Goal: Information Seeking & Learning: Learn about a topic

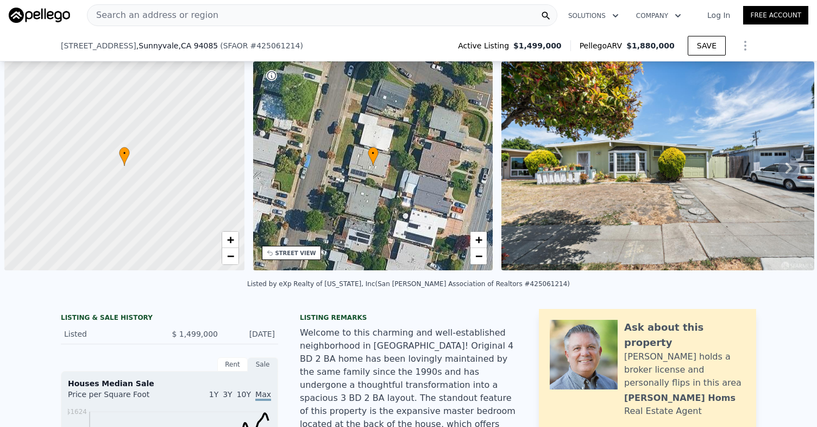
scroll to position [0, 4]
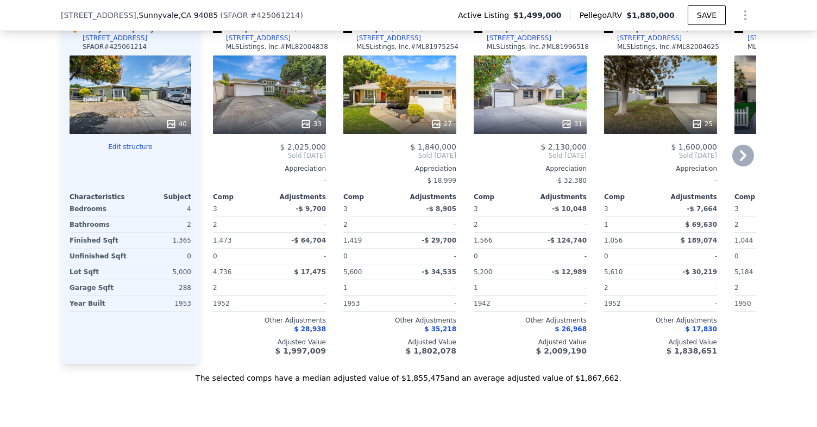
click at [699, 118] on icon at bounding box center [697, 123] width 11 height 11
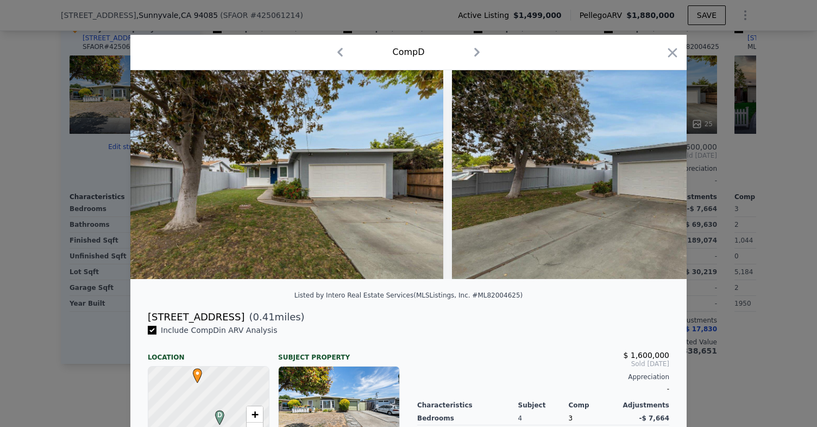
click at [762, 157] on div at bounding box center [408, 213] width 817 height 427
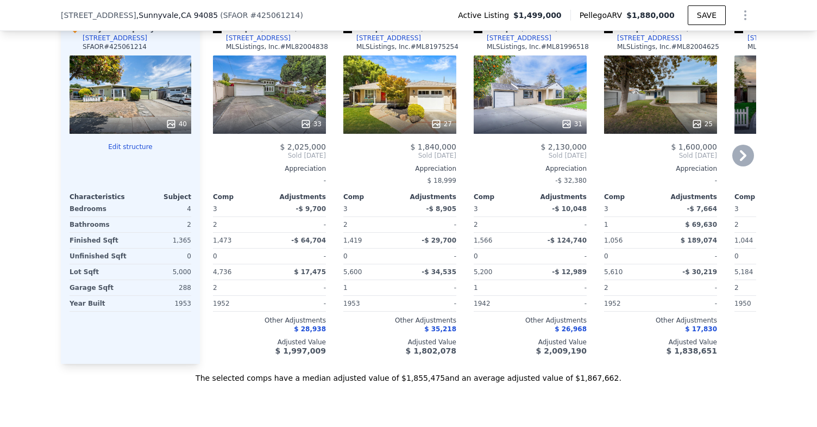
click at [744, 145] on icon at bounding box center [744, 156] width 22 height 22
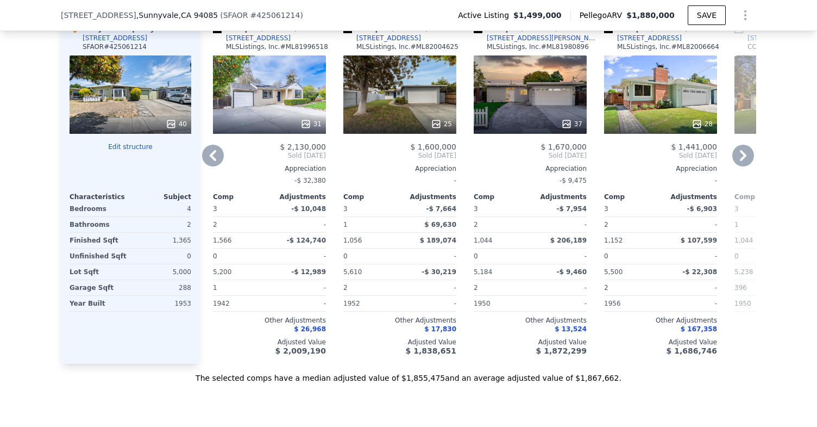
click at [570, 120] on icon at bounding box center [566, 123] width 7 height 7
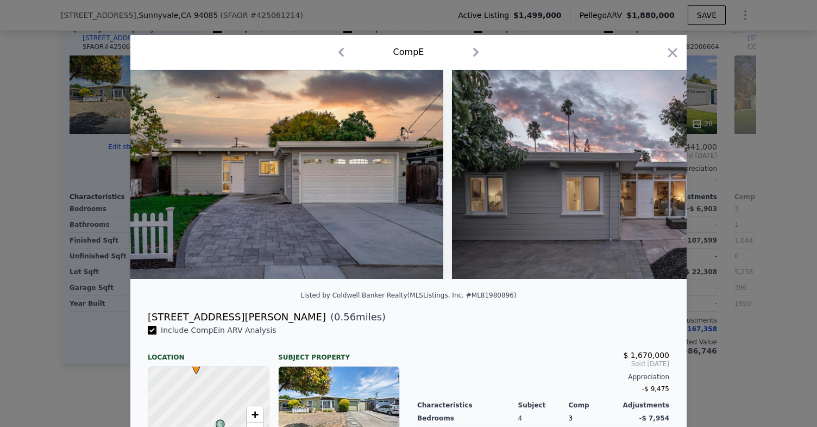
click at [765, 158] on div at bounding box center [408, 213] width 817 height 427
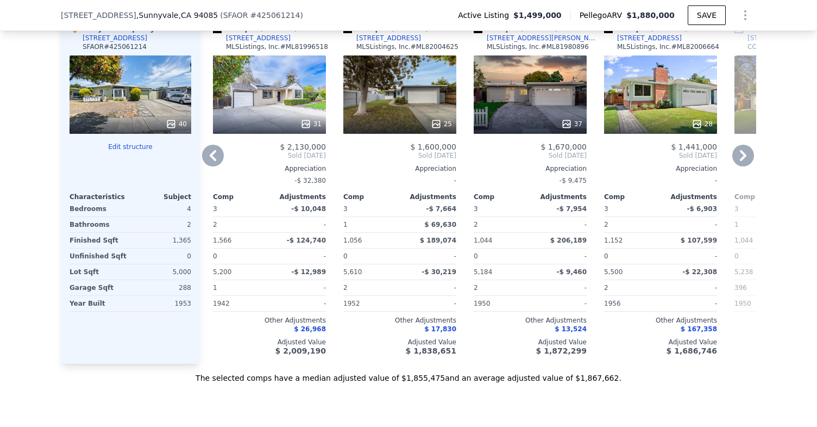
click at [699, 79] on div "28" at bounding box center [660, 94] width 113 height 78
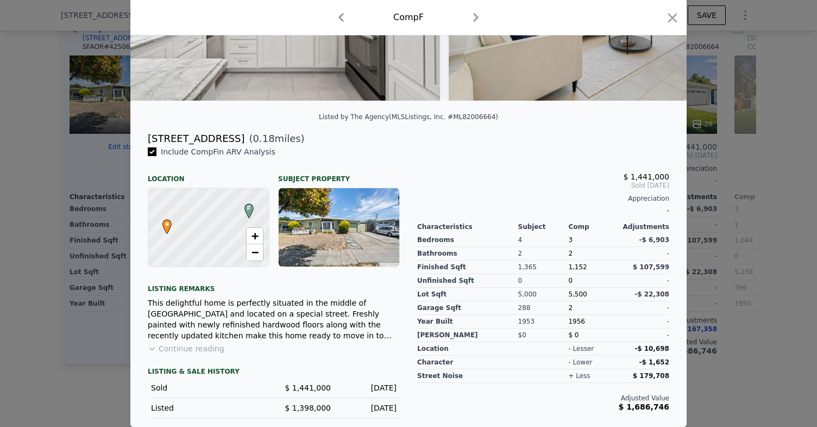
scroll to position [178, 0]
click at [70, 370] on div at bounding box center [408, 213] width 817 height 427
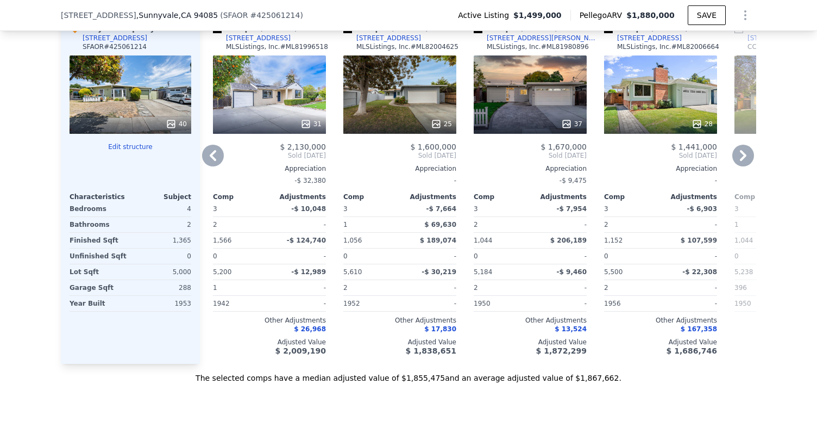
click at [670, 87] on div "28" at bounding box center [660, 94] width 113 height 78
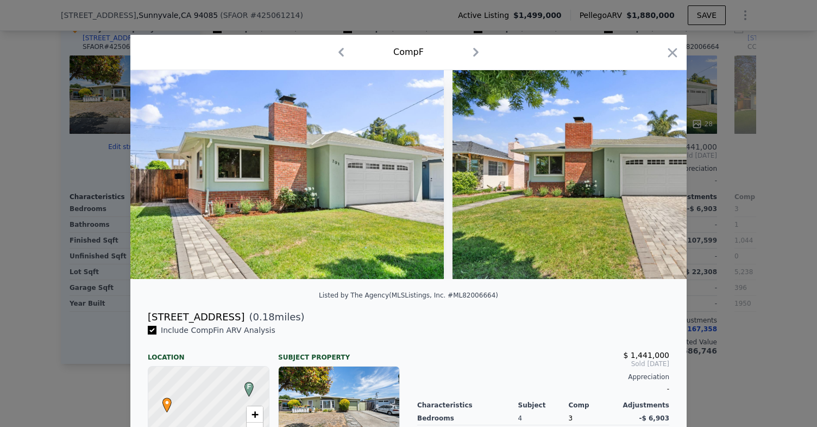
click at [153, 313] on div "[STREET_ADDRESS]" at bounding box center [196, 316] width 97 height 15
drag, startPoint x: 153, startPoint y: 313, endPoint x: 207, endPoint y: 314, distance: 53.8
click at [207, 314] on div "[STREET_ADDRESS]" at bounding box center [196, 316] width 97 height 15
copy div "[STREET_ADDRESS]"
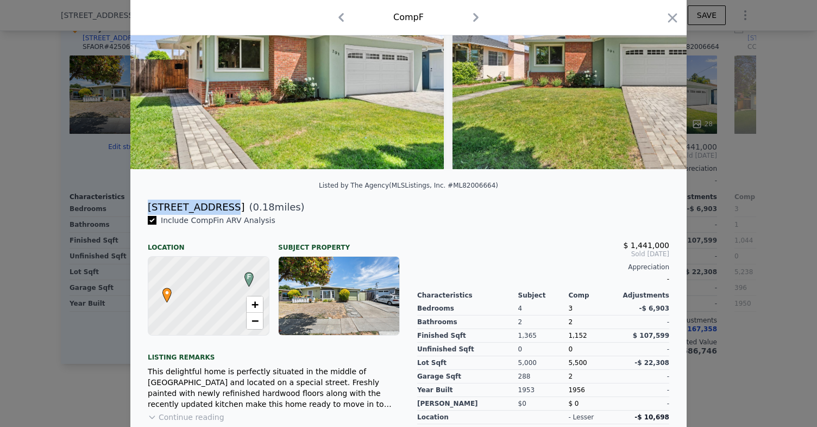
scroll to position [161, 0]
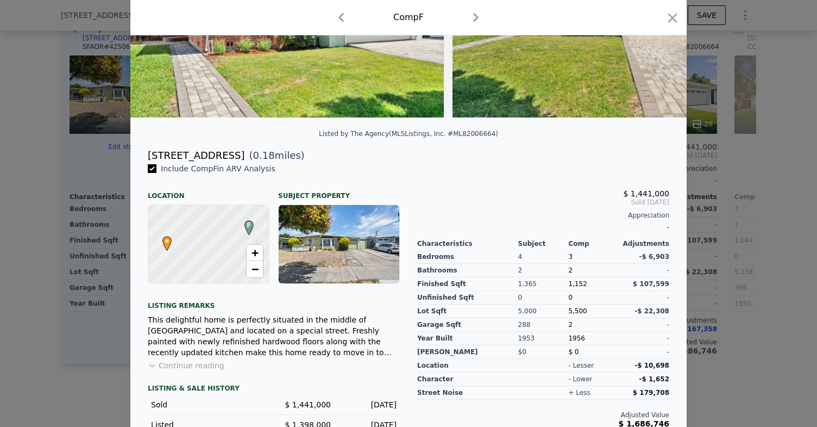
click at [76, 275] on div at bounding box center [408, 213] width 817 height 427
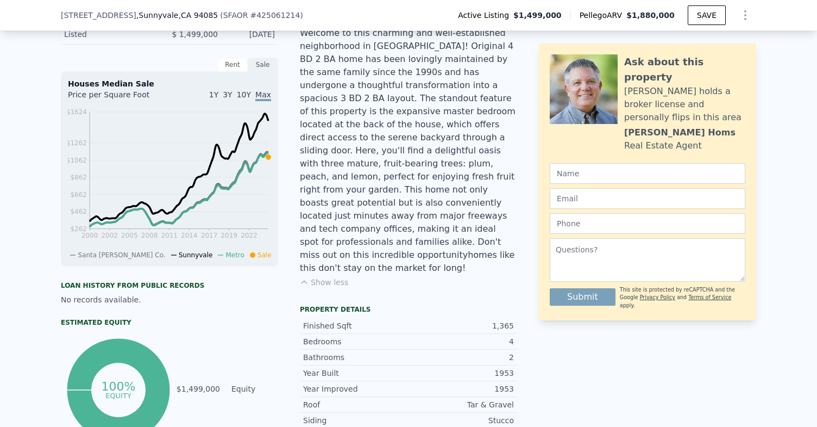
scroll to position [286, 0]
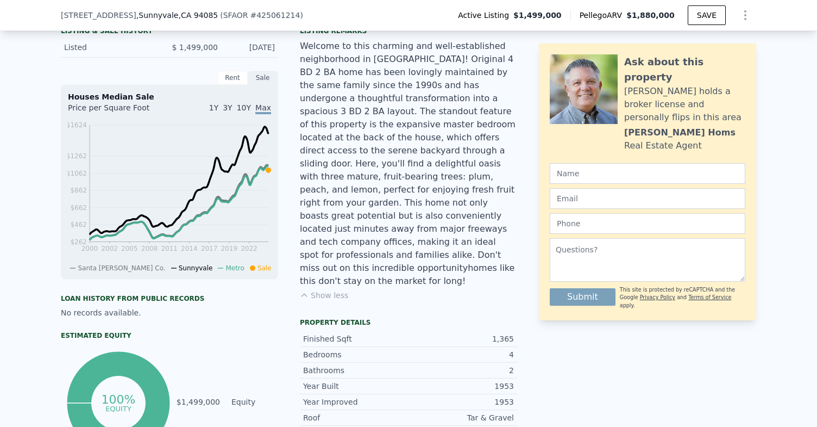
click at [371, 136] on div "Welcome to this charming and well-established neighborhood in [GEOGRAPHIC_DATA]…" at bounding box center [408, 164] width 217 height 248
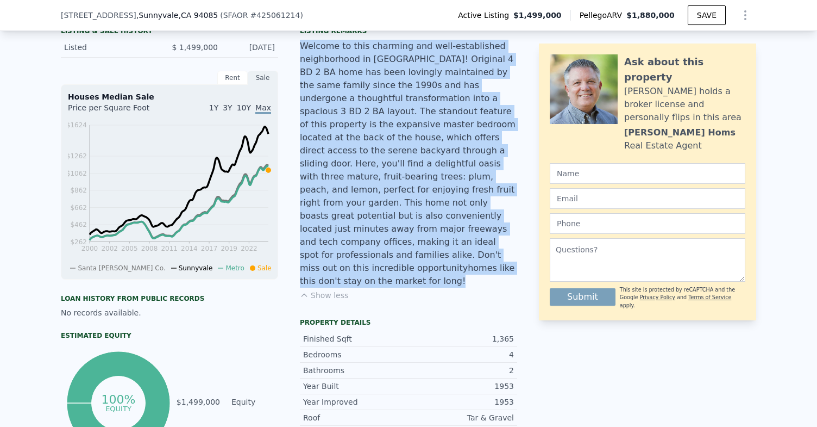
click at [371, 136] on div "Welcome to this charming and well-established neighborhood in [GEOGRAPHIC_DATA]…" at bounding box center [408, 164] width 217 height 248
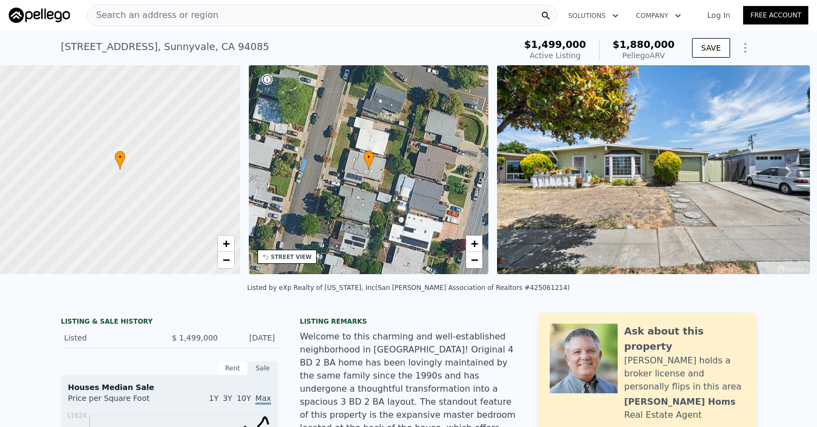
scroll to position [0, 0]
click at [357, 151] on div "• + −" at bounding box center [369, 169] width 240 height 209
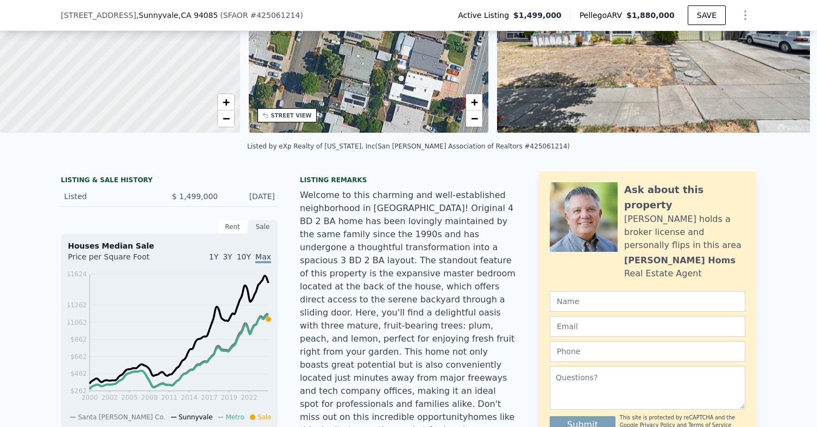
scroll to position [111, 0]
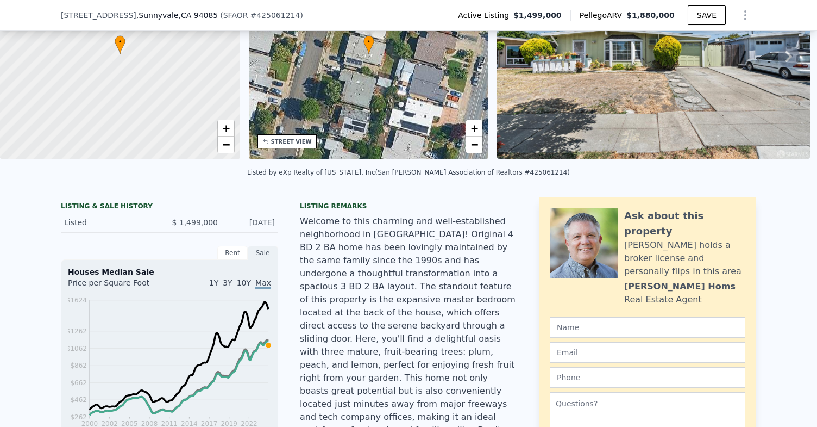
click at [301, 116] on div "• + −" at bounding box center [369, 54] width 240 height 209
click at [564, 79] on img at bounding box center [653, 54] width 313 height 209
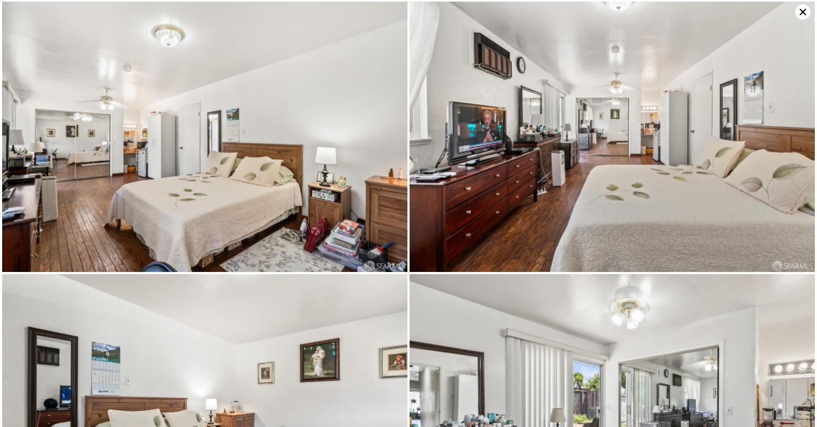
scroll to position [1635, 0]
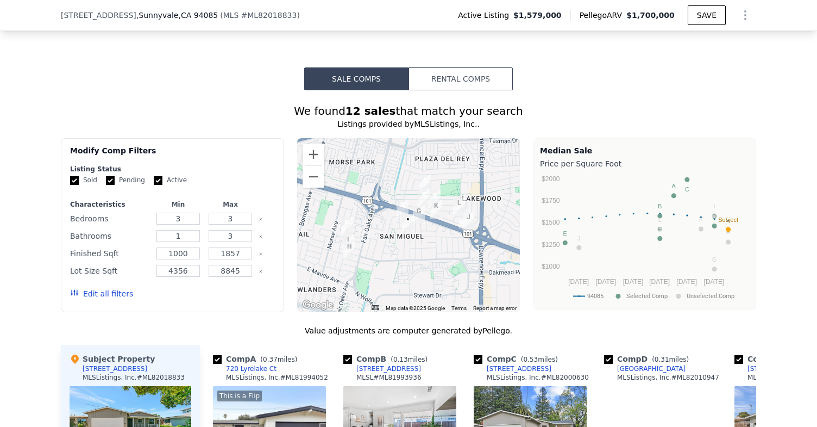
scroll to position [1033, 0]
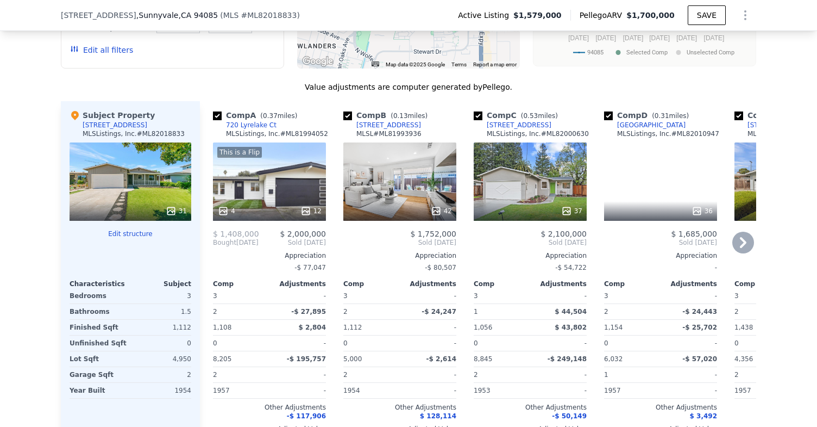
drag, startPoint x: 423, startPoint y: 121, endPoint x: 412, endPoint y: 127, distance: 13.1
click at [412, 127] on div "Comp B ( 0.13 miles) 869 San Mateo Ct MLSL # ML81993936" at bounding box center [399, 126] width 113 height 33
copy div "869 San Mateo Ct"
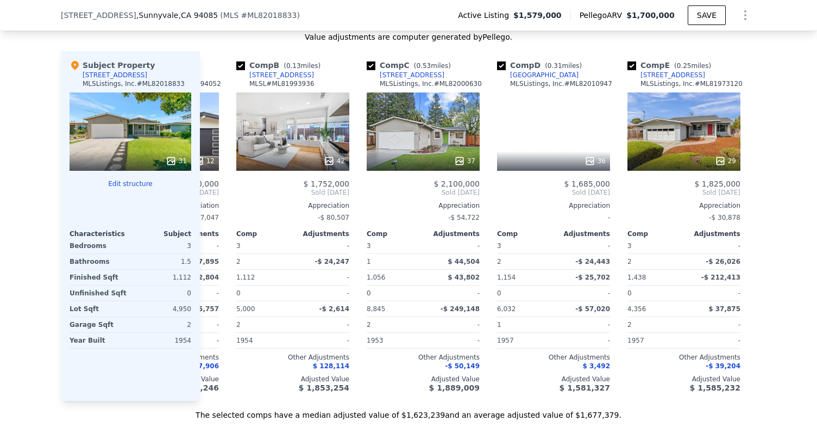
scroll to position [0, 108]
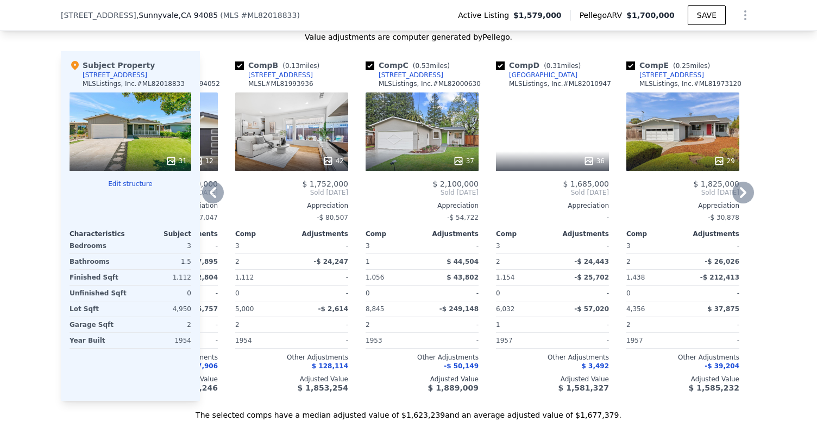
click at [331, 159] on icon at bounding box center [327, 160] width 7 height 7
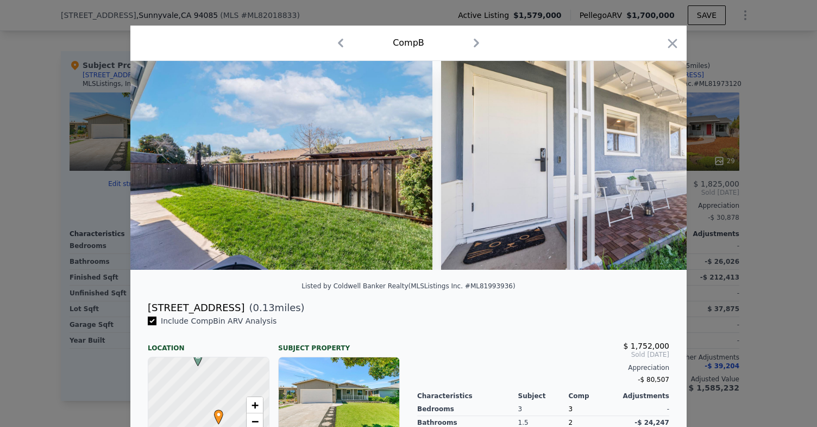
scroll to position [0, 9589]
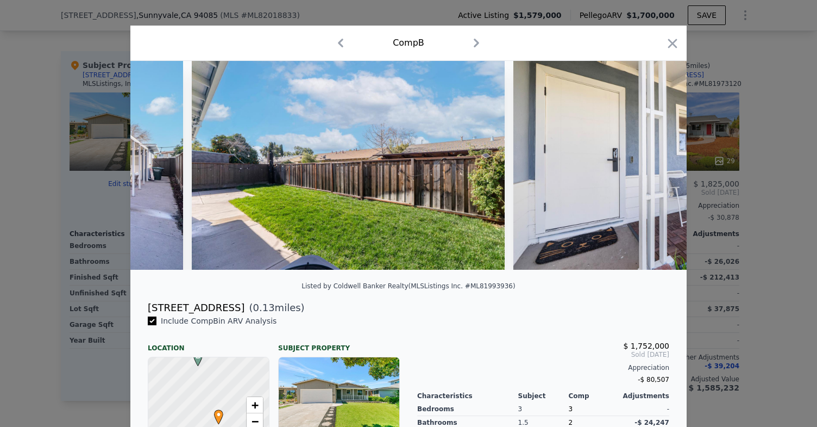
click at [28, 212] on div at bounding box center [408, 213] width 817 height 427
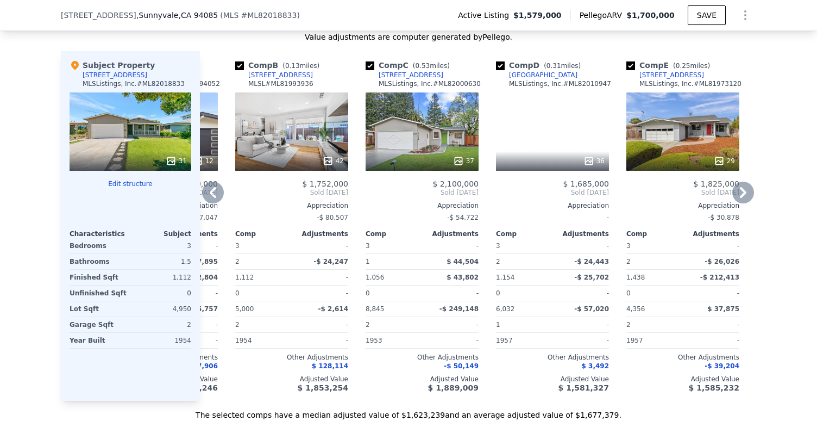
click at [596, 161] on div "36" at bounding box center [594, 160] width 21 height 11
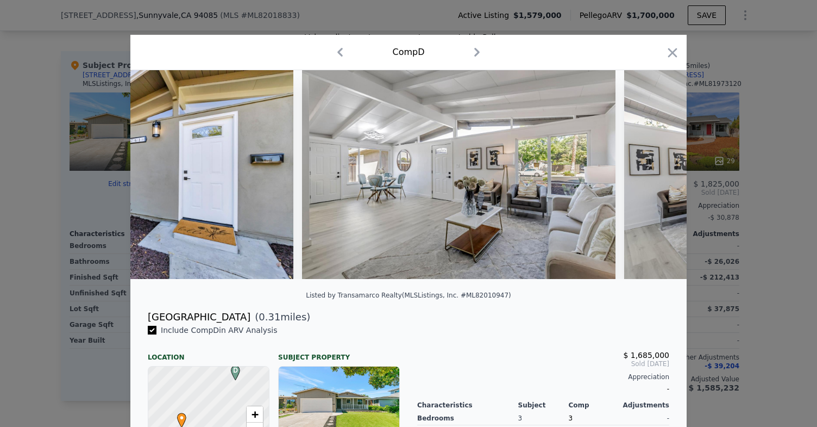
scroll to position [0, 477]
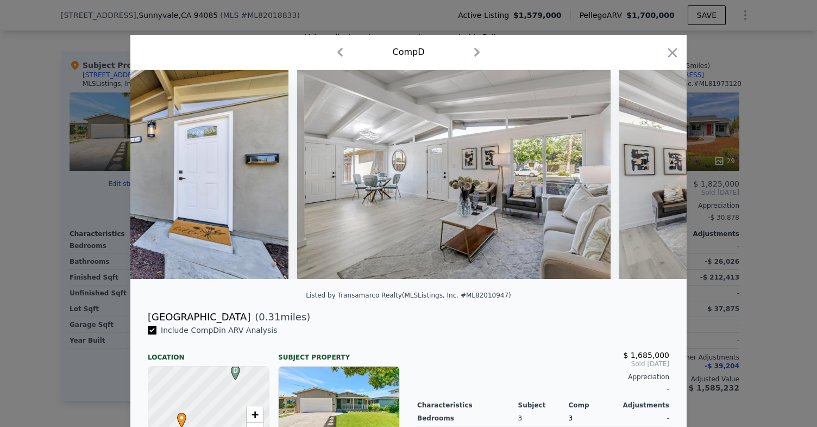
click at [13, 212] on div at bounding box center [408, 213] width 817 height 427
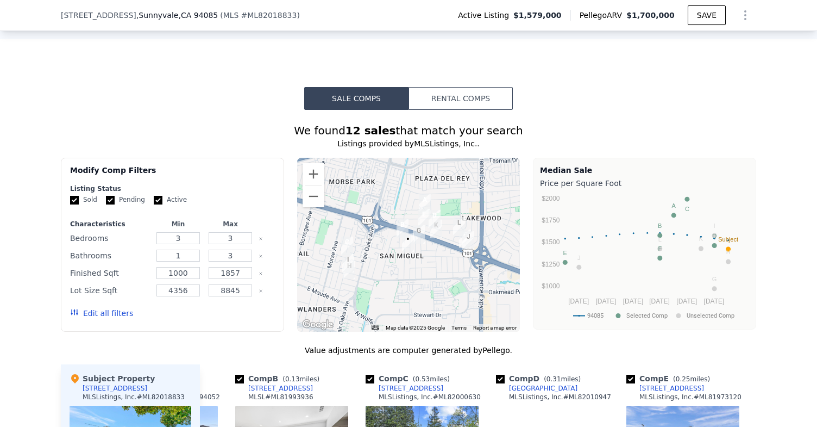
scroll to position [768, 0]
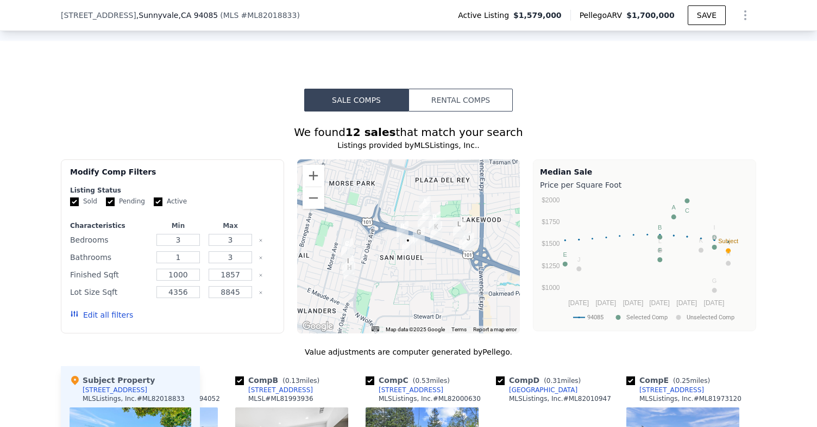
click at [401, 224] on img "869 San Mateo Ct" at bounding box center [403, 230] width 12 height 18
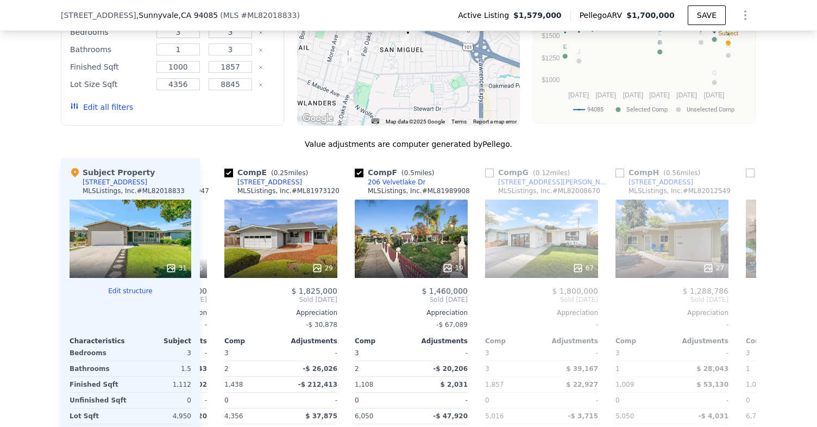
scroll to position [0, 511]
click at [588, 268] on div "67" at bounding box center [582, 267] width 21 height 11
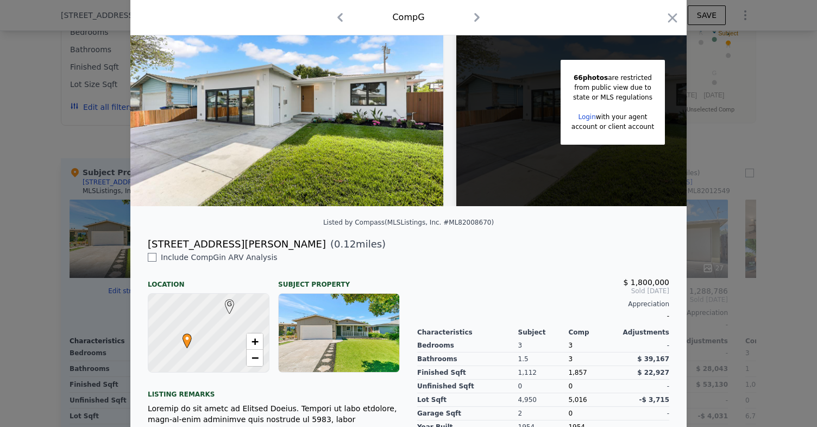
scroll to position [74, 0]
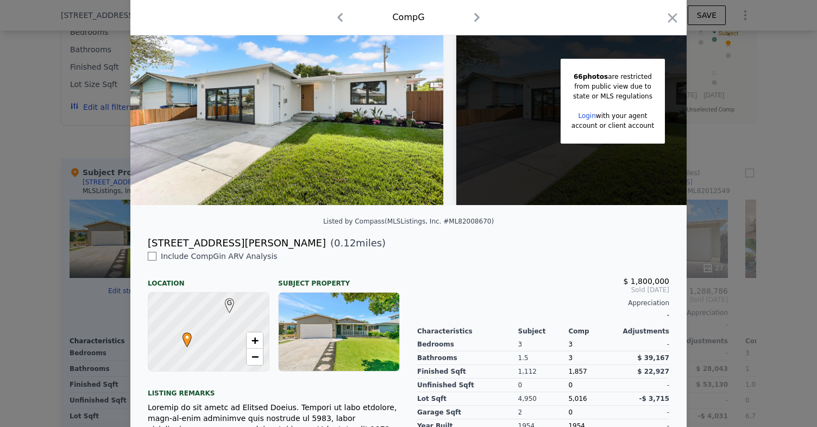
click at [62, 230] on div at bounding box center [408, 213] width 817 height 427
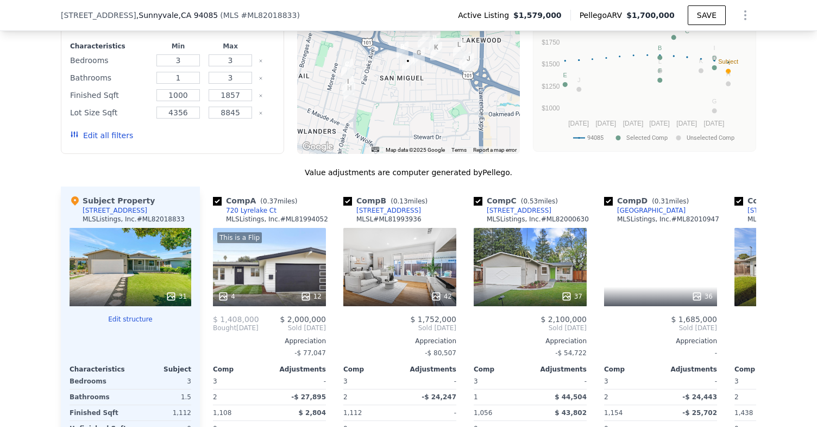
scroll to position [947, 0]
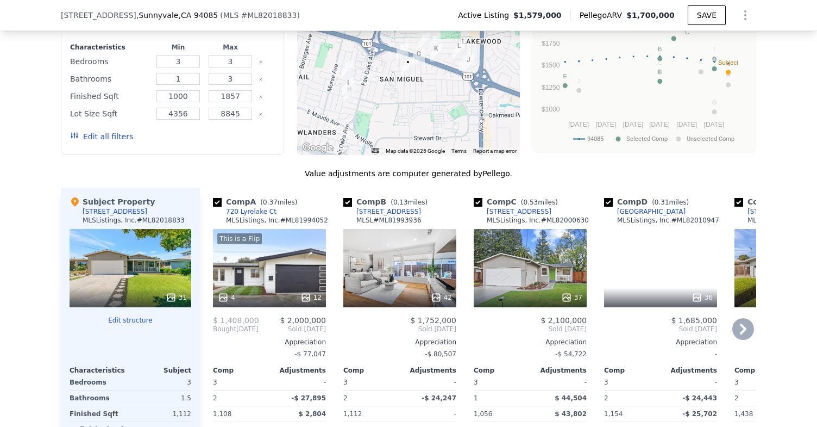
click at [384, 247] on div "42" at bounding box center [399, 268] width 113 height 78
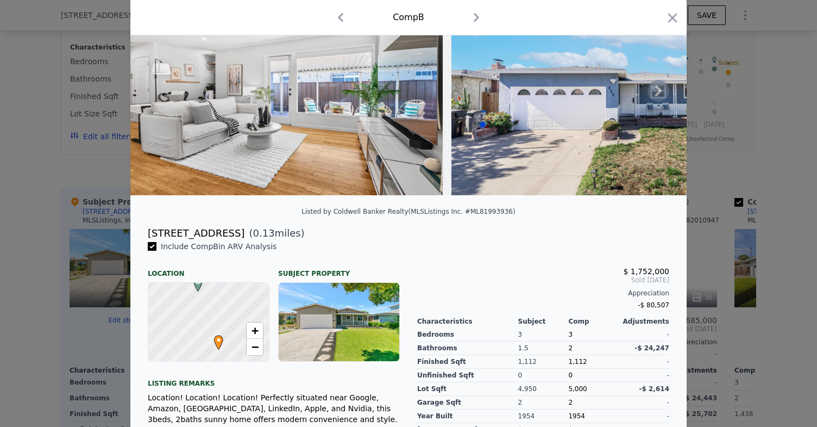
scroll to position [117, 0]
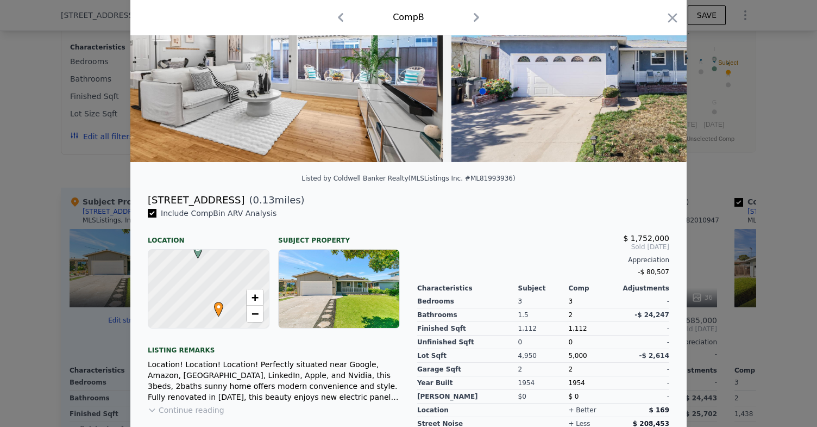
click at [224, 284] on div at bounding box center [208, 289] width 145 height 94
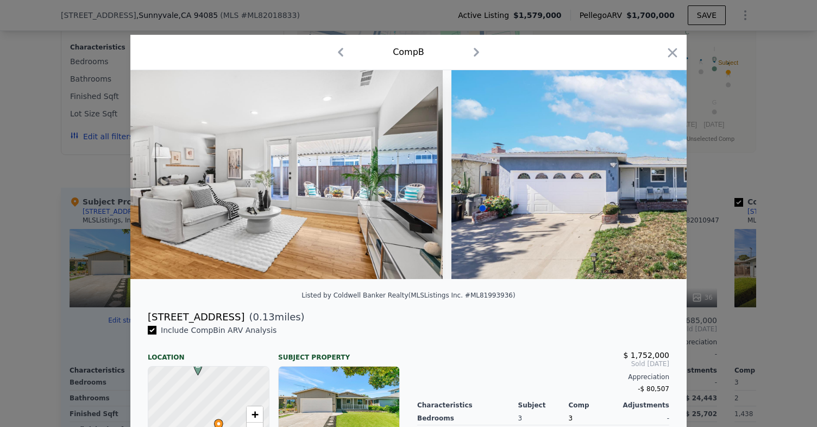
scroll to position [0, 0]
click at [322, 7] on div at bounding box center [408, 213] width 817 height 427
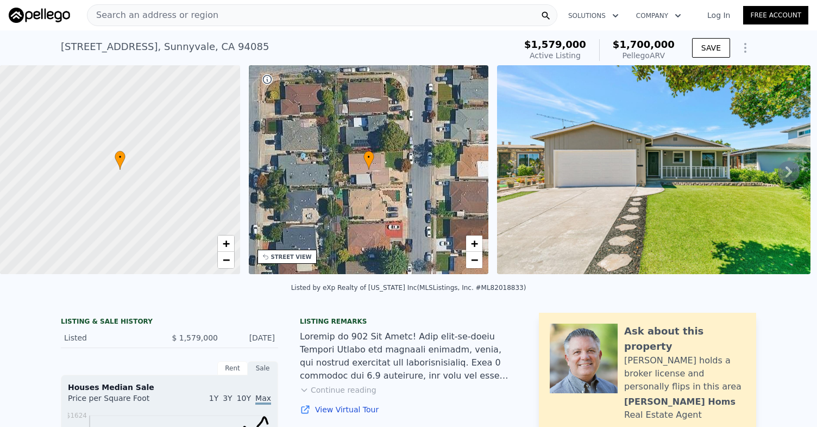
click at [250, 17] on div "Search an address or region" at bounding box center [322, 15] width 471 height 22
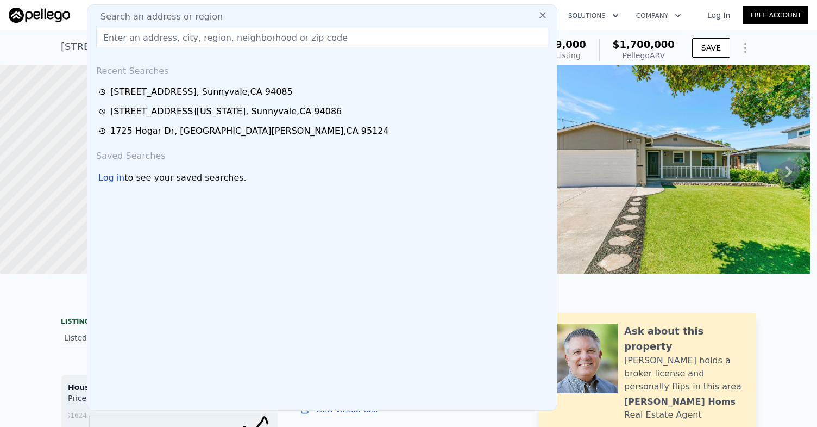
click at [250, 17] on div "Search an address or region" at bounding box center [322, 16] width 461 height 13
click at [242, 41] on input "text" at bounding box center [322, 38] width 452 height 20
paste input "1725 Hogar Dr"
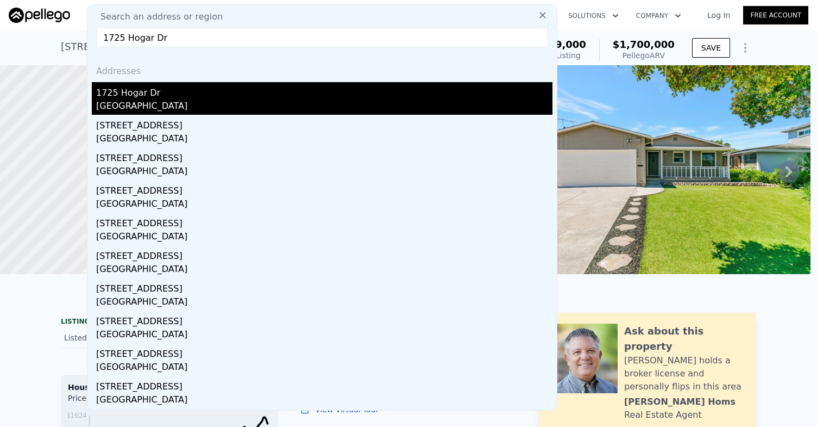
type input "1725 Hogar Dr"
click at [157, 100] on div "[GEOGRAPHIC_DATA]" at bounding box center [324, 106] width 456 height 15
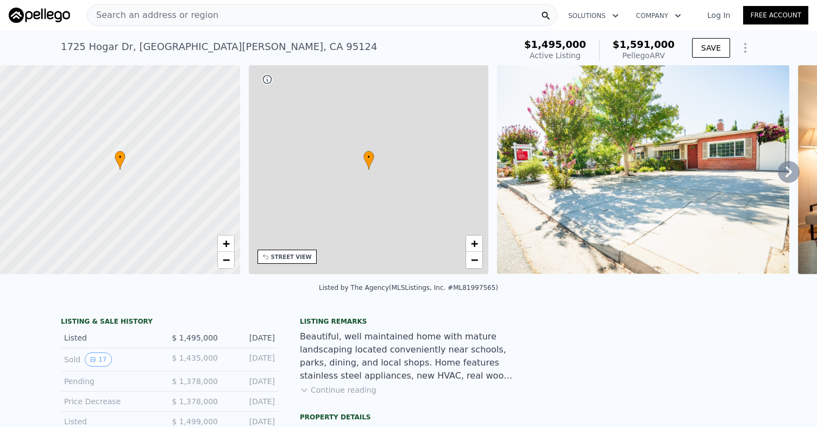
type input "4"
type input "2"
type input "1060"
type input "1646"
type input "4792"
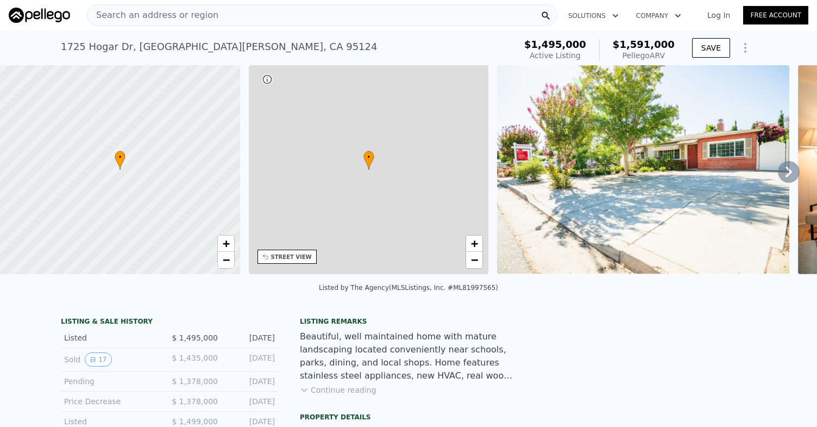
type input "8276"
type input "$ 1,591,000"
type input "-$ 132,911"
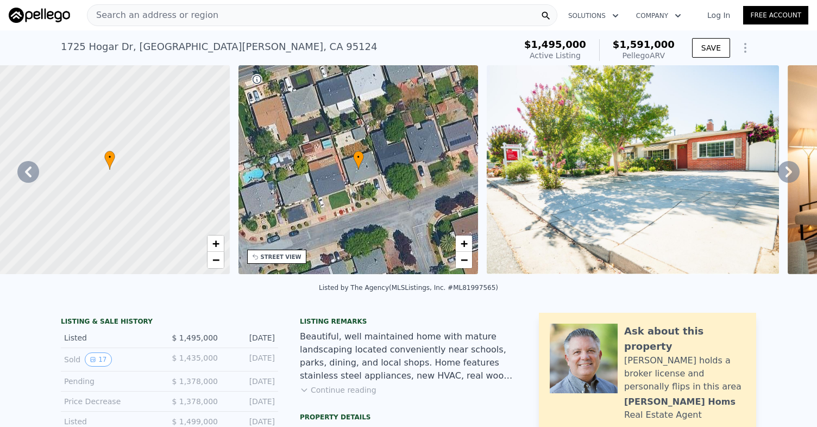
click at [656, 52] on div "Pellego ARV" at bounding box center [644, 55] width 62 height 11
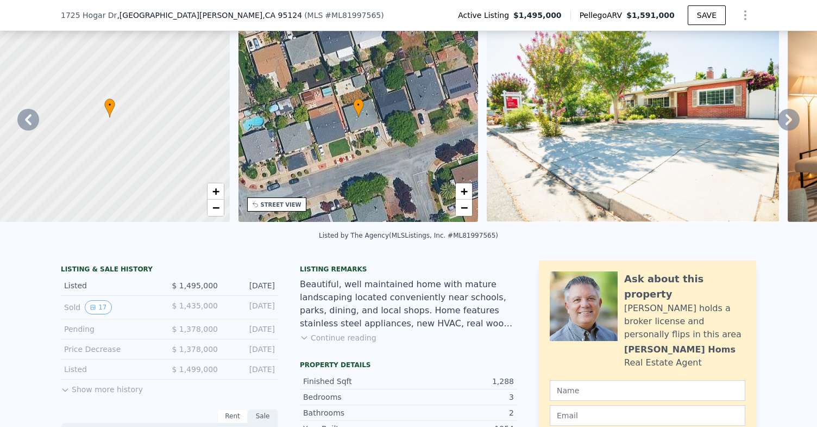
scroll to position [52, 0]
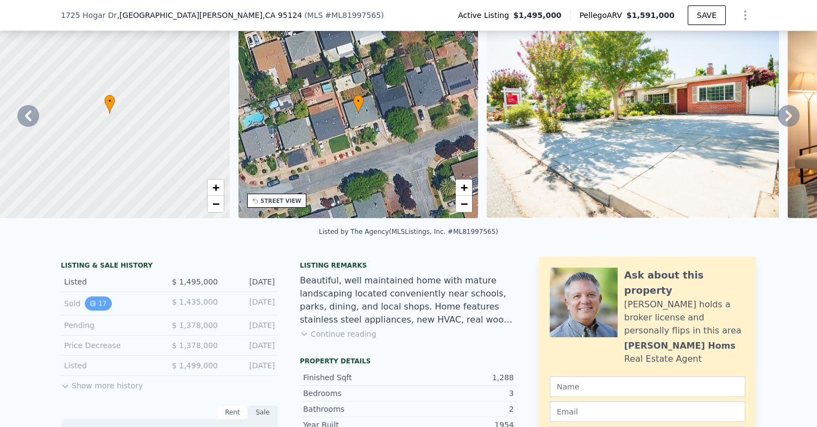
click at [104, 305] on button "17" at bounding box center [98, 303] width 27 height 14
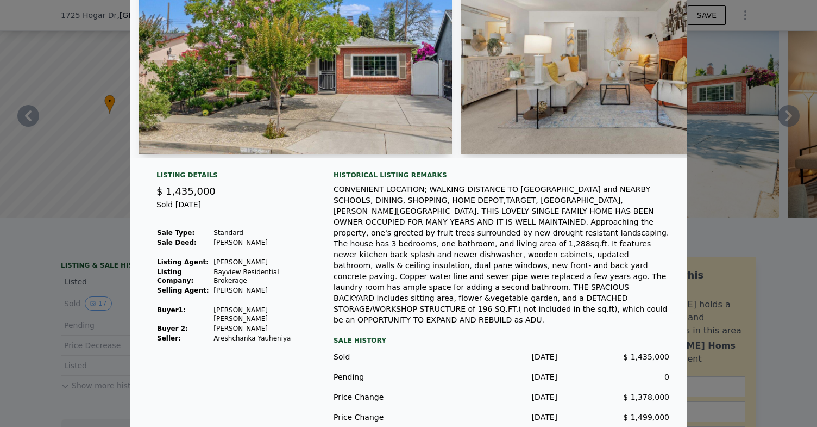
scroll to position [93, 0]
click at [223, 334] on td "Areshchanka Yauheniya" at bounding box center [260, 339] width 95 height 10
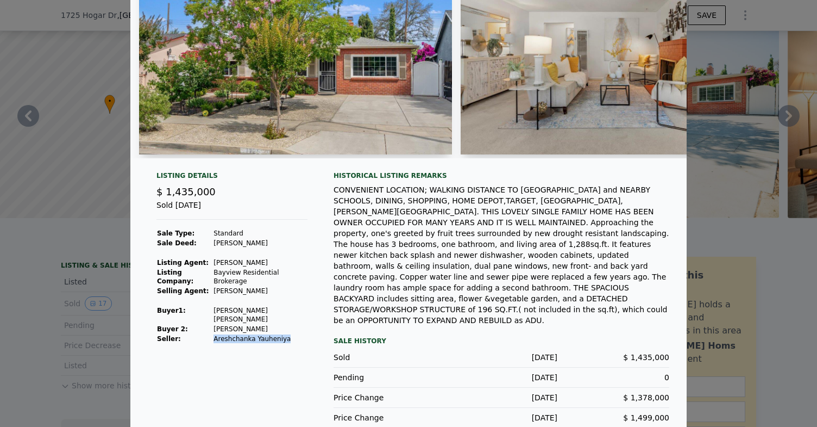
drag, startPoint x: 223, startPoint y: 329, endPoint x: 260, endPoint y: 330, distance: 37.0
click at [260, 334] on td "Areshchanka Yauheniya" at bounding box center [260, 339] width 95 height 10
drag, startPoint x: 260, startPoint y: 330, endPoint x: 234, endPoint y: 329, distance: 26.1
click at [234, 334] on td "Areshchanka Yauheniya" at bounding box center [260, 339] width 95 height 10
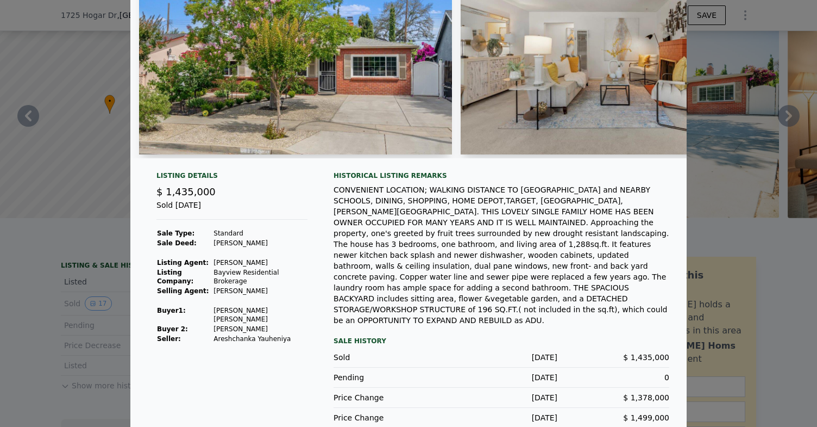
click at [104, 306] on div at bounding box center [408, 213] width 817 height 427
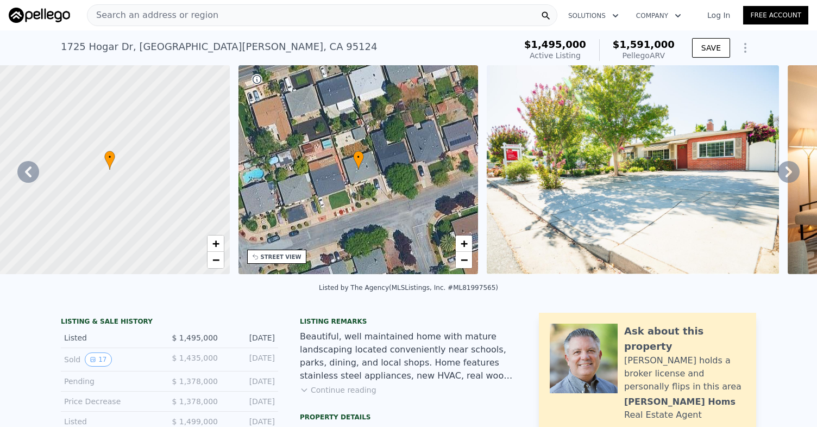
scroll to position [0, 0]
click at [513, 158] on img at bounding box center [633, 169] width 292 height 209
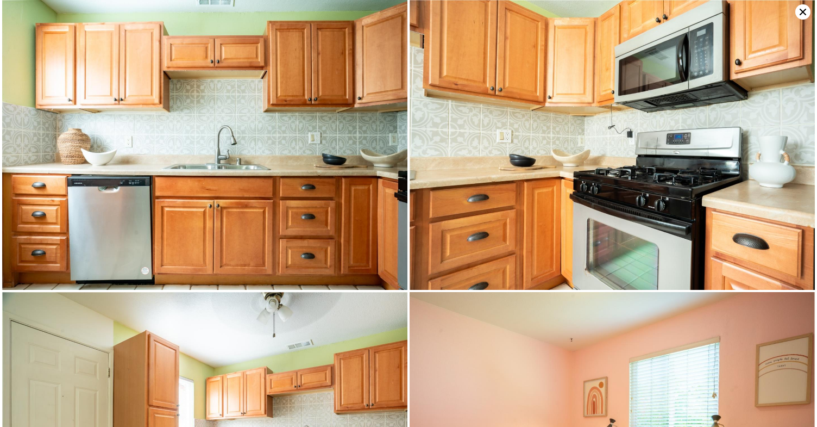
scroll to position [1459, 0]
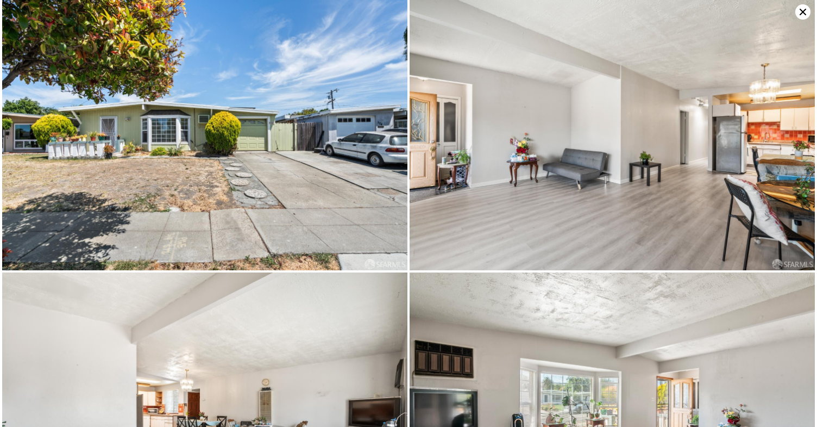
scroll to position [1635, 0]
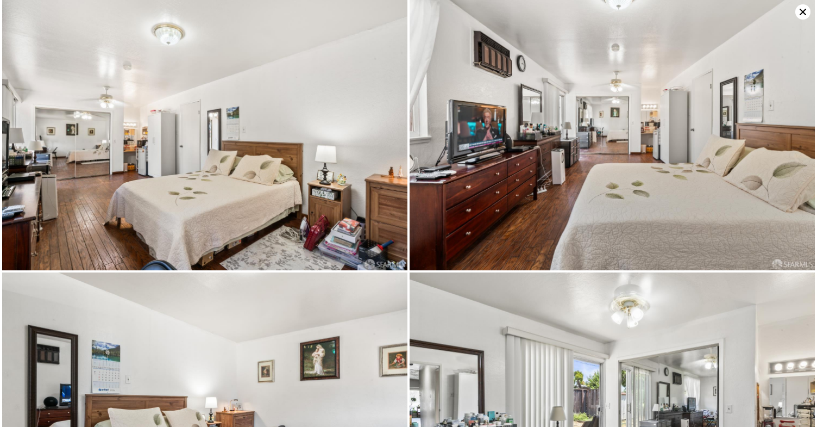
click at [806, 18] on icon at bounding box center [803, 11] width 15 height 15
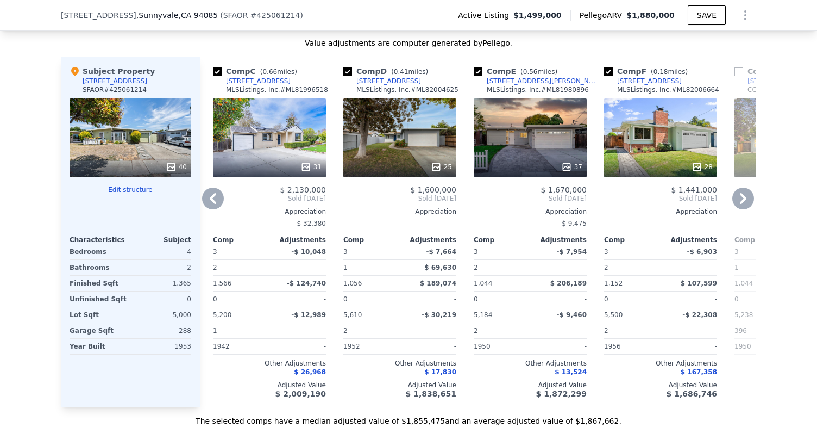
scroll to position [1223, 0]
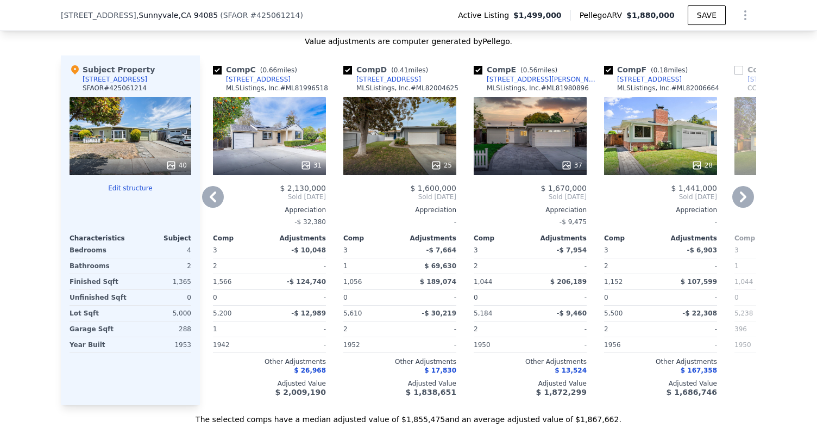
click at [700, 161] on icon at bounding box center [696, 164] width 7 height 7
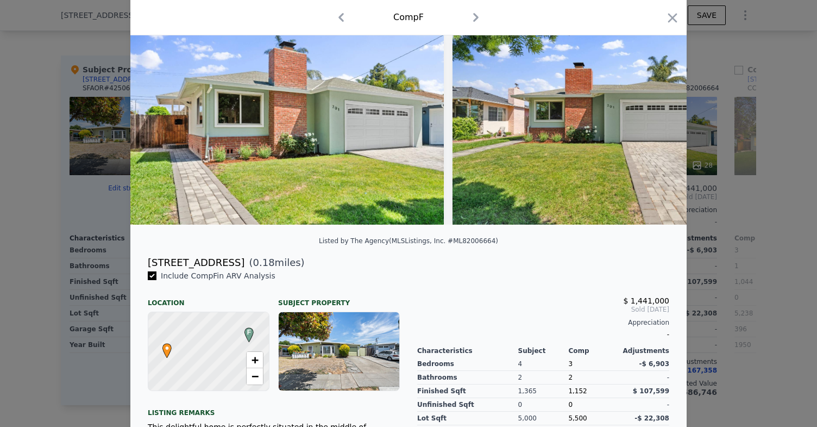
scroll to position [55, 0]
click at [192, 264] on div "[STREET_ADDRESS]" at bounding box center [196, 261] width 97 height 15
click at [245, 264] on span "( 0.18 miles)" at bounding box center [275, 261] width 60 height 15
drag, startPoint x: 217, startPoint y: 264, endPoint x: 151, endPoint y: 264, distance: 66.8
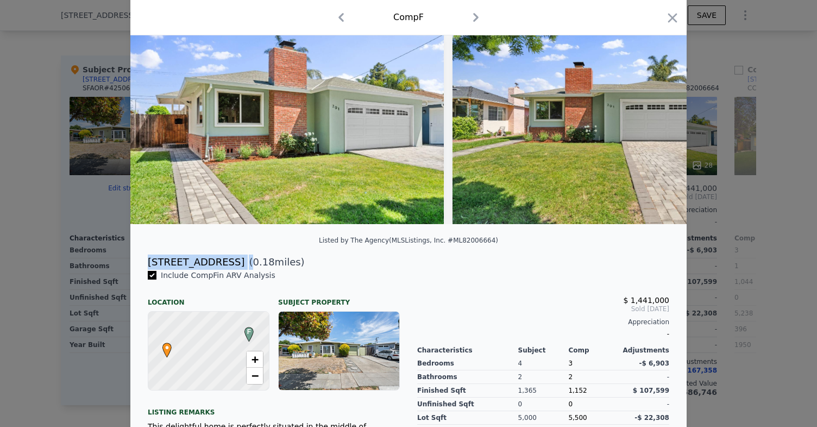
click at [150, 264] on div "[STREET_ADDRESS] ( 0.18 miles)" at bounding box center [408, 261] width 539 height 15
click at [151, 264] on div "[STREET_ADDRESS]" at bounding box center [196, 261] width 97 height 15
drag, startPoint x: 151, startPoint y: 264, endPoint x: 203, endPoint y: 264, distance: 52.7
click at [203, 264] on div "[STREET_ADDRESS]" at bounding box center [196, 261] width 97 height 15
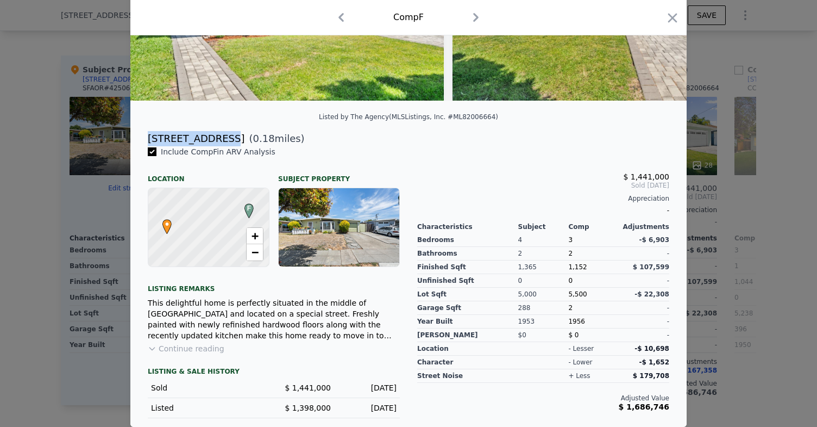
scroll to position [178, 0]
click at [230, 338] on div "This delightful home is perfectly situated in the middle of [GEOGRAPHIC_DATA] a…" at bounding box center [274, 318] width 252 height 43
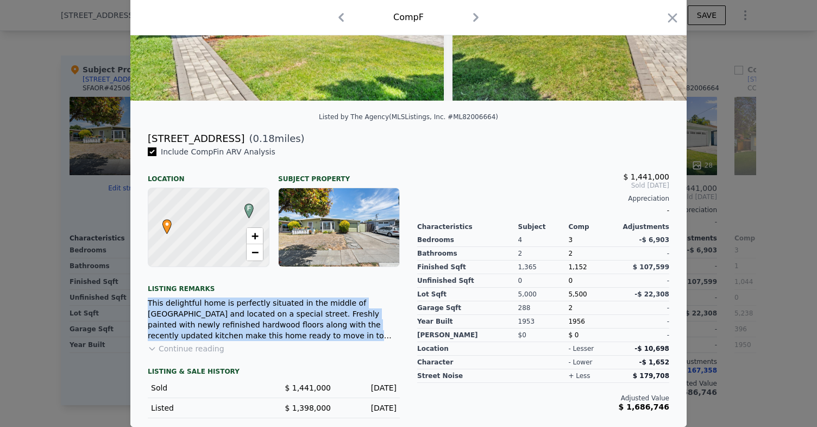
click at [230, 338] on div "This delightful home is perfectly situated in the middle of [GEOGRAPHIC_DATA] a…" at bounding box center [274, 318] width 252 height 43
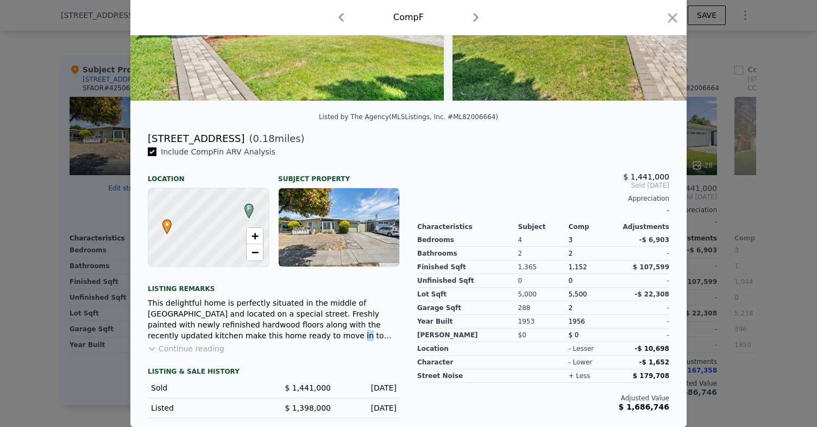
click at [230, 338] on div "This delightful home is perfectly situated in the middle of [GEOGRAPHIC_DATA] a…" at bounding box center [274, 318] width 252 height 43
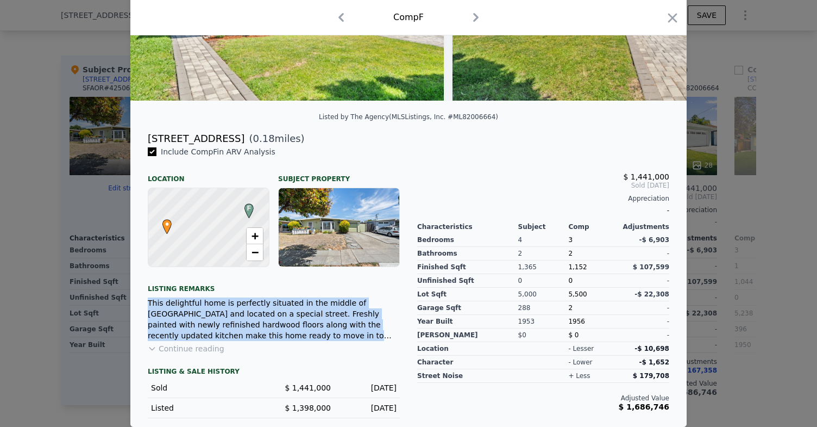
click at [230, 338] on div "This delightful home is perfectly situated in the middle of [GEOGRAPHIC_DATA] a…" at bounding box center [274, 318] width 252 height 43
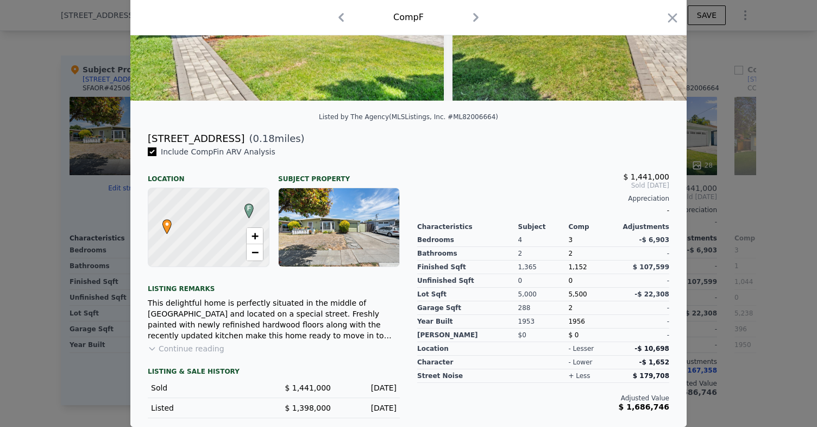
click at [50, 265] on div at bounding box center [408, 213] width 817 height 427
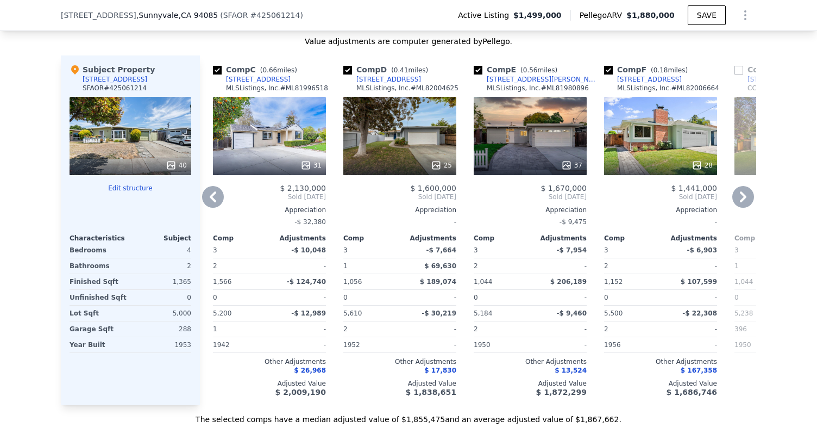
click at [256, 133] on div "31" at bounding box center [269, 136] width 113 height 78
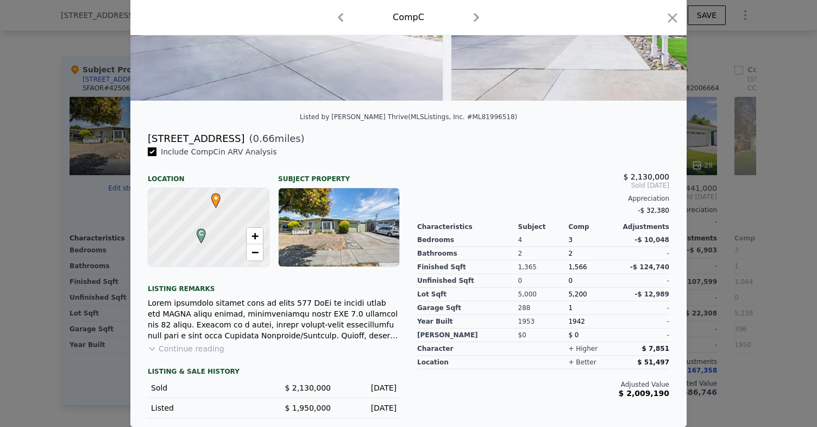
scroll to position [178, 0]
click at [44, 290] on div at bounding box center [408, 213] width 817 height 427
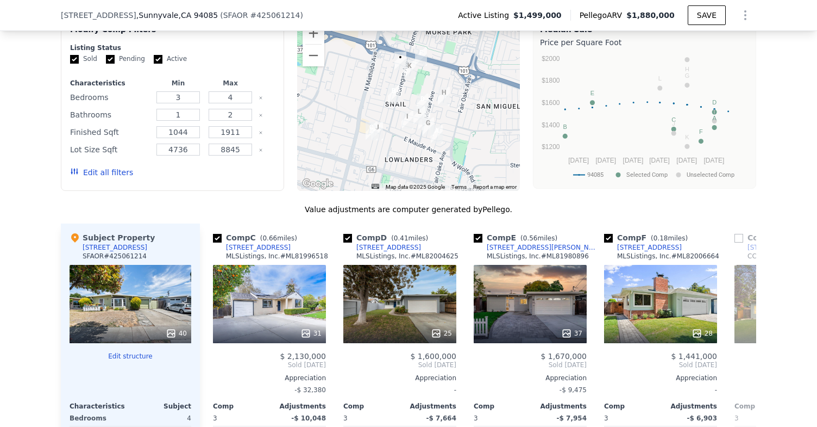
scroll to position [1055, 0]
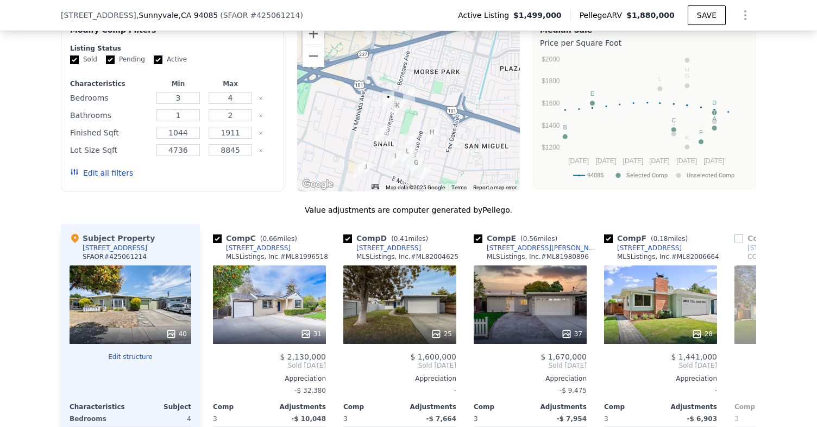
drag, startPoint x: 378, startPoint y: 112, endPoint x: 365, endPoint y: 152, distance: 41.8
click at [365, 161] on img "375 Stowell Ave" at bounding box center [365, 170] width 12 height 18
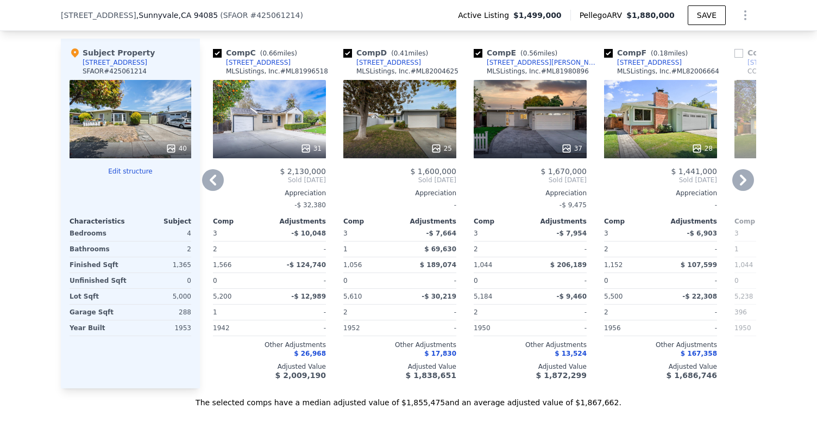
scroll to position [1236, 0]
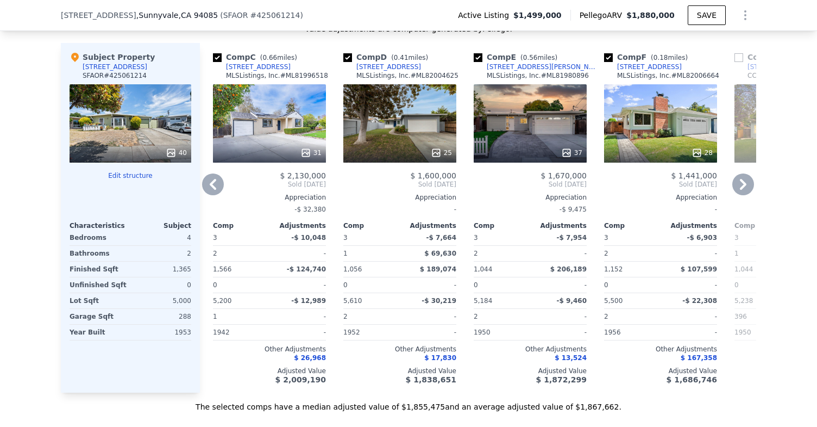
click at [443, 147] on div "25" at bounding box center [441, 152] width 21 height 11
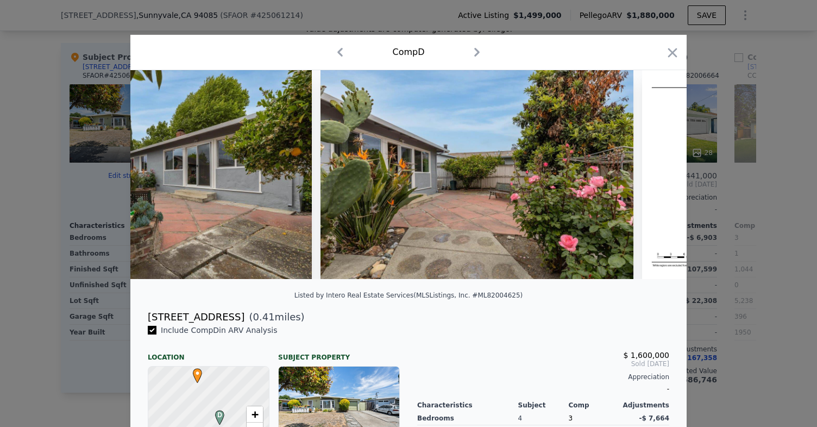
scroll to position [0, 6900]
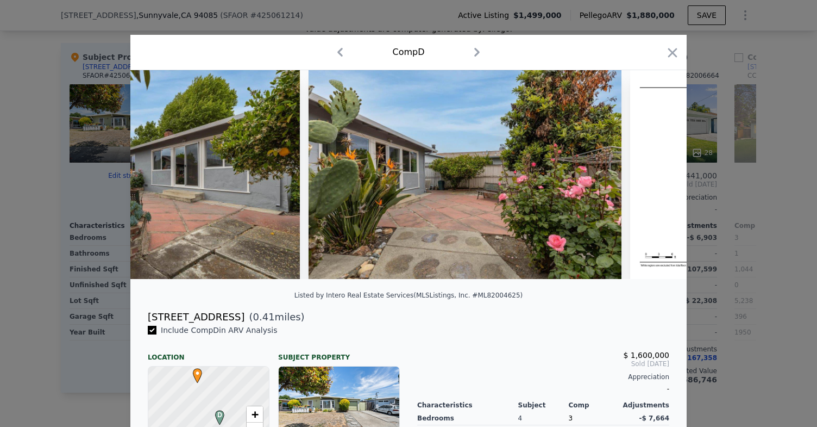
click at [29, 253] on div at bounding box center [408, 213] width 817 height 427
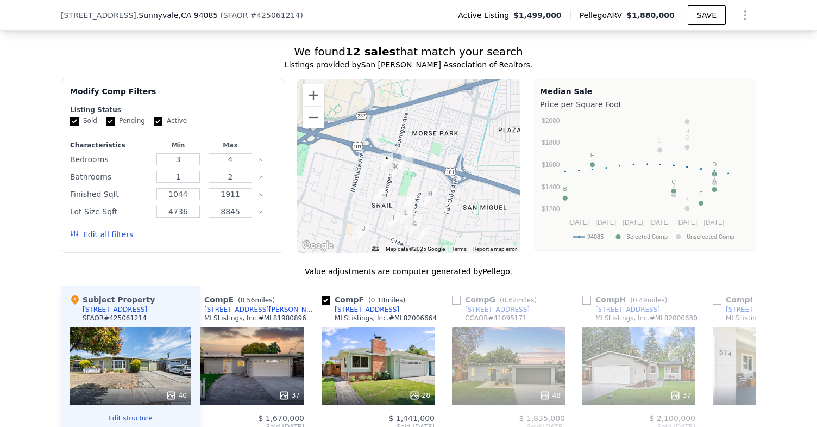
click at [462, 1] on div "[STREET_ADDRESS] ( SFAOR # 425061214 ) Active Listing $1,499,000 Pellego ARV $1…" at bounding box center [409, 15] width 696 height 30
click at [240, 17] on div "( SFAOR # 425061214 )" at bounding box center [261, 15] width 83 height 11
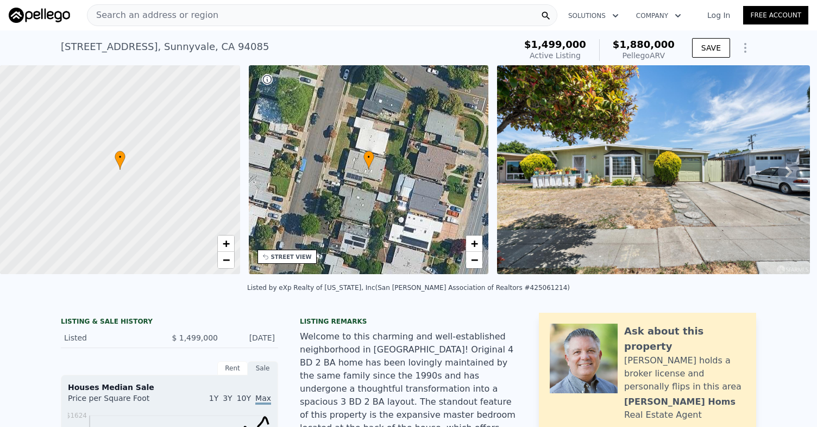
click at [172, 15] on span "Search an address or region" at bounding box center [152, 15] width 131 height 13
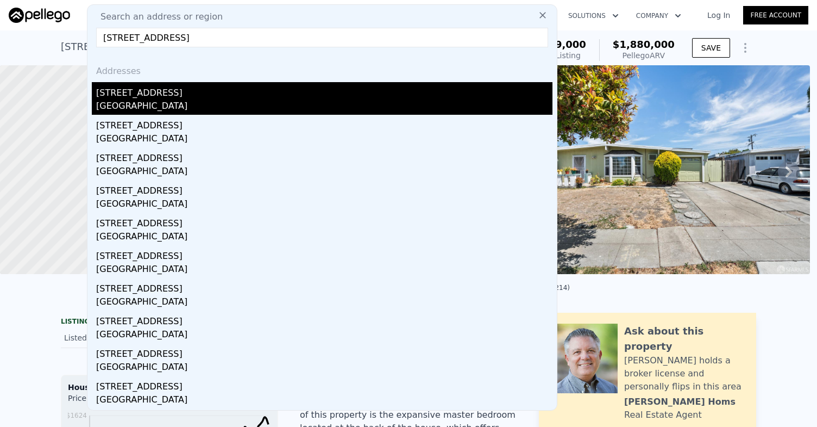
type input "[STREET_ADDRESS]"
click at [144, 96] on div "[STREET_ADDRESS]" at bounding box center [324, 90] width 456 height 17
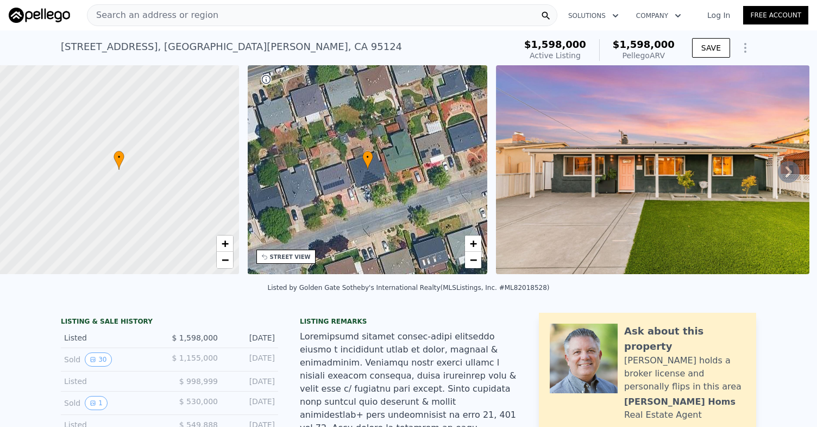
scroll to position [0, 4]
